Goal: Information Seeking & Learning: Learn about a topic

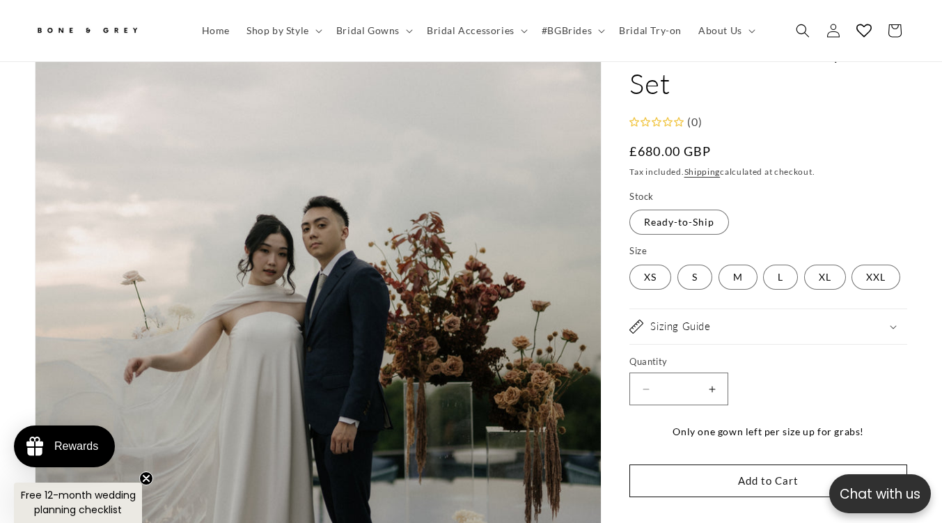
scroll to position [313, 0]
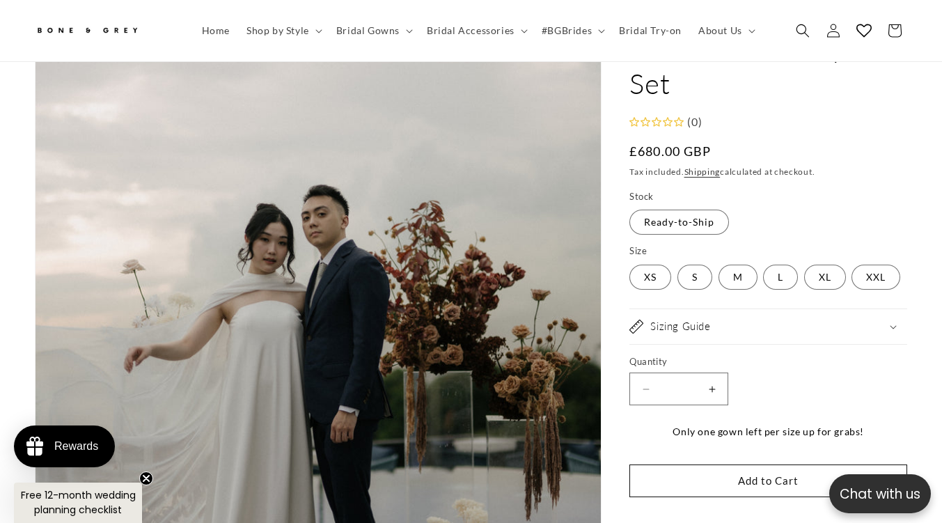
click at [143, 480] on icon "Close teaser" at bounding box center [146, 478] width 14 height 14
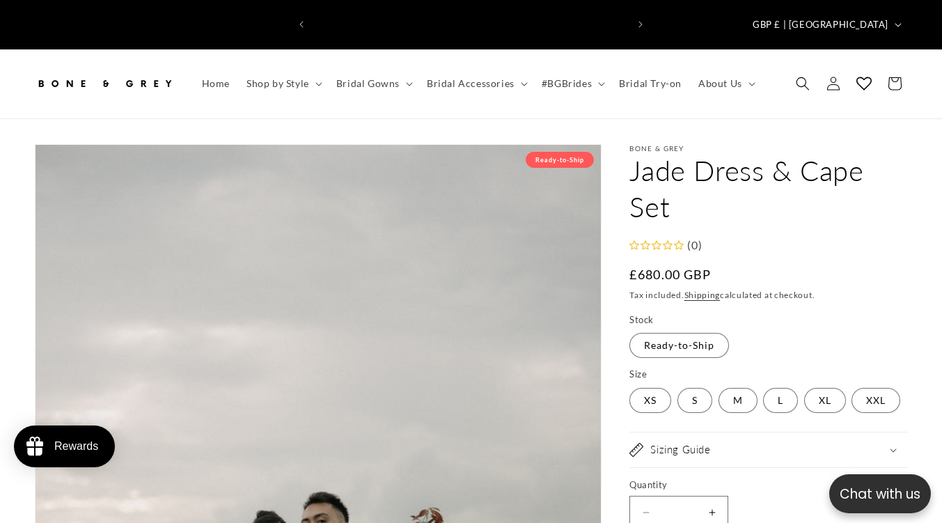
scroll to position [0, 314]
click at [728, 77] on span "About Us" at bounding box center [720, 83] width 44 height 13
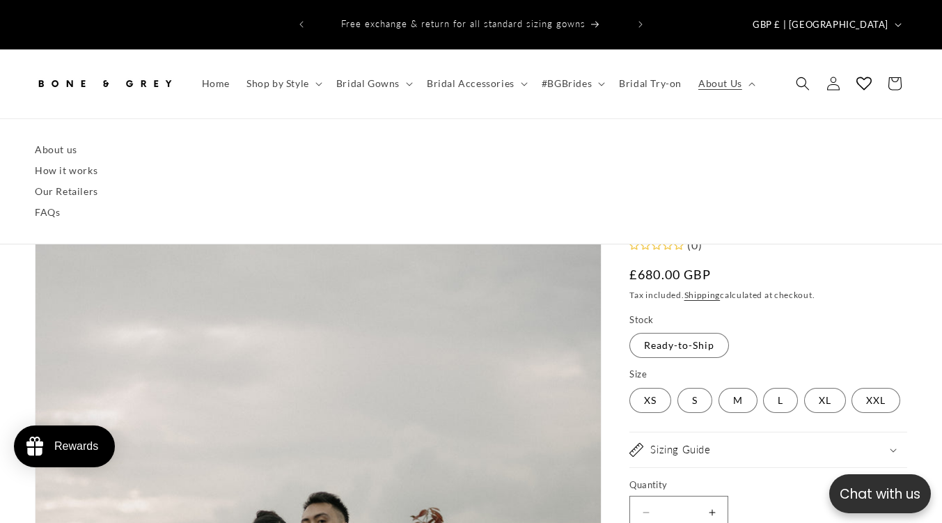
click at [58, 139] on link "About us" at bounding box center [471, 149] width 873 height 21
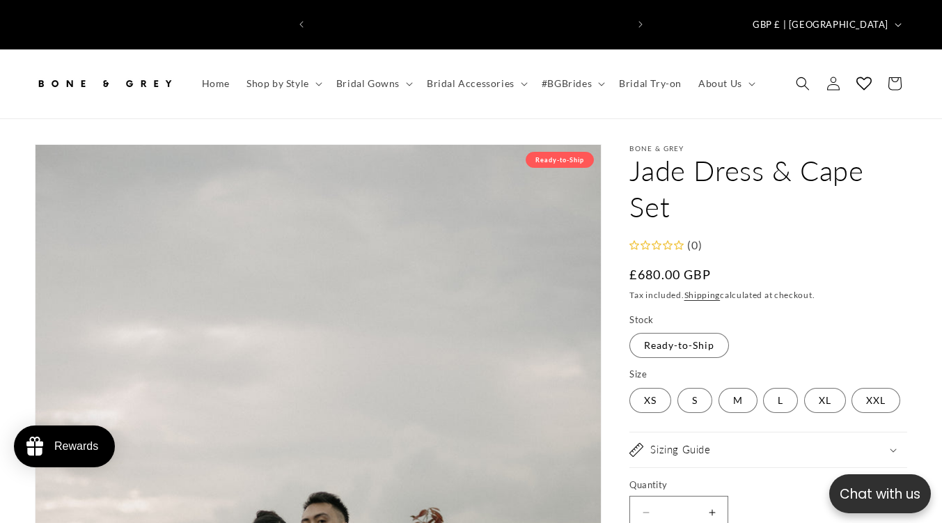
scroll to position [0, 628]
